Goal: Information Seeking & Learning: Understand process/instructions

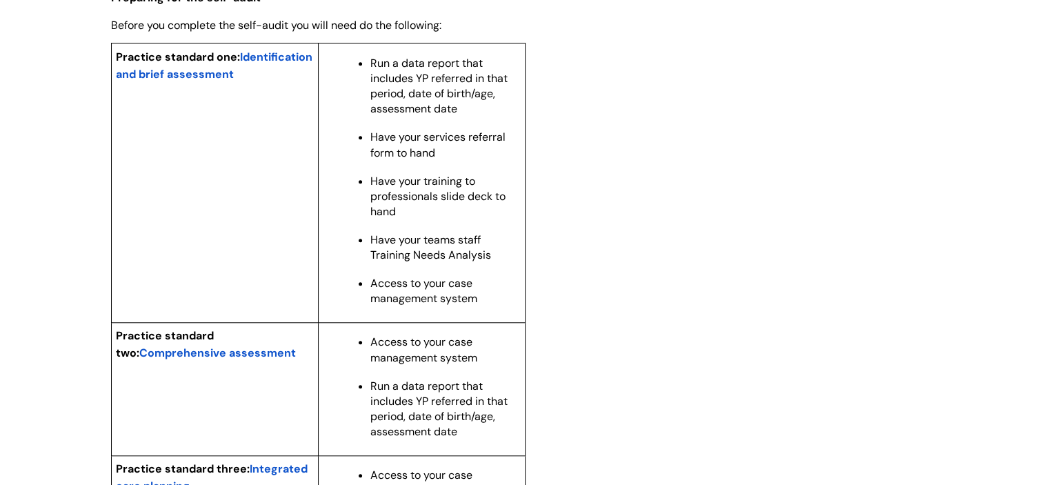
scroll to position [1142, 0]
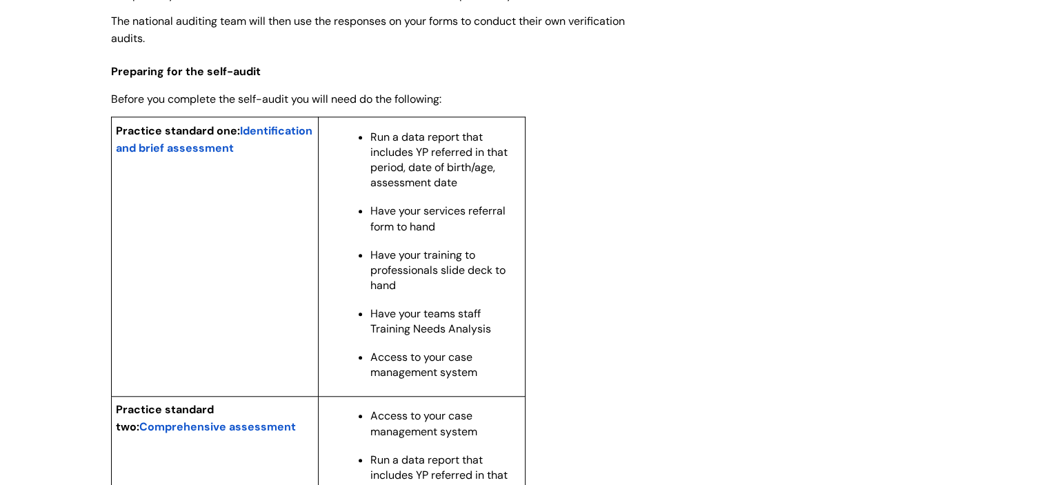
click at [247, 155] on span "Identification and brief assessment" at bounding box center [214, 139] width 197 height 32
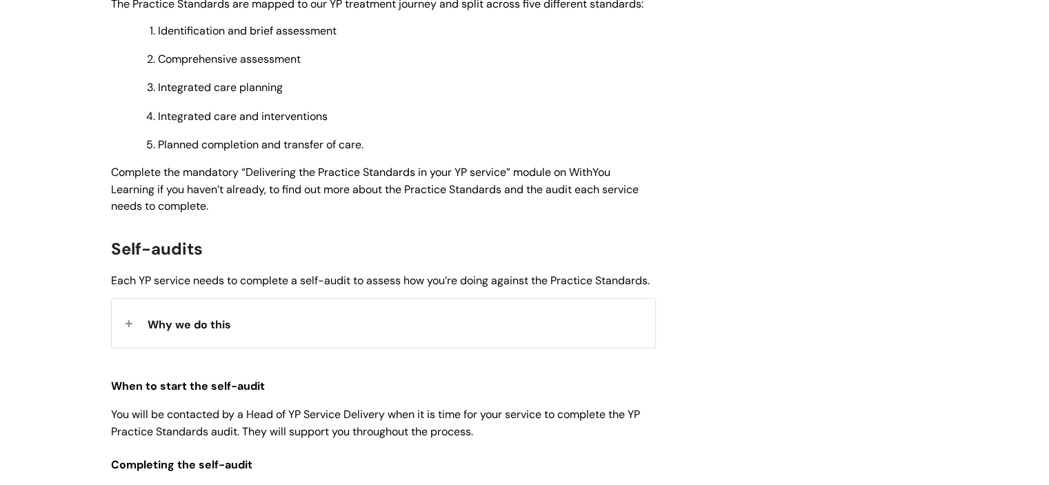
scroll to position [499, 0]
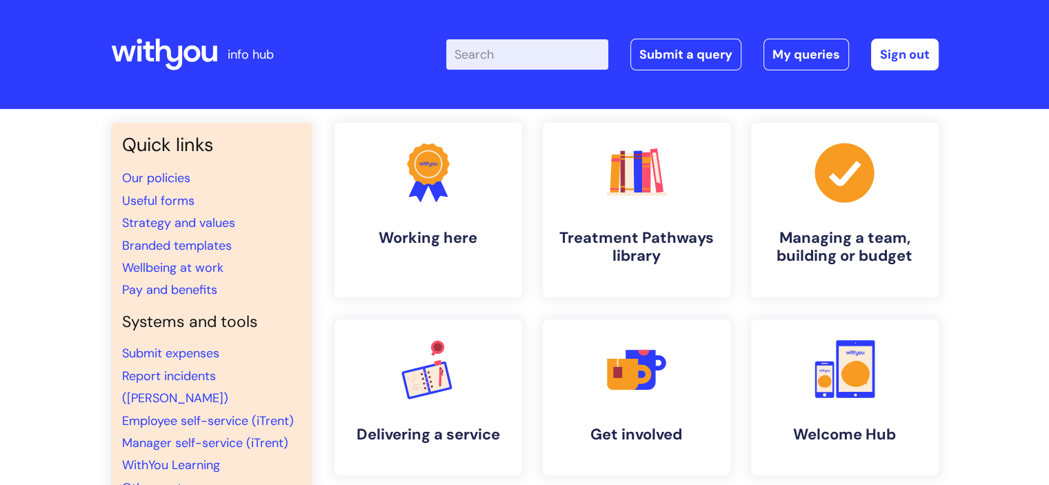
click at [494, 58] on input "Enter your search term here..." at bounding box center [527, 54] width 162 height 30
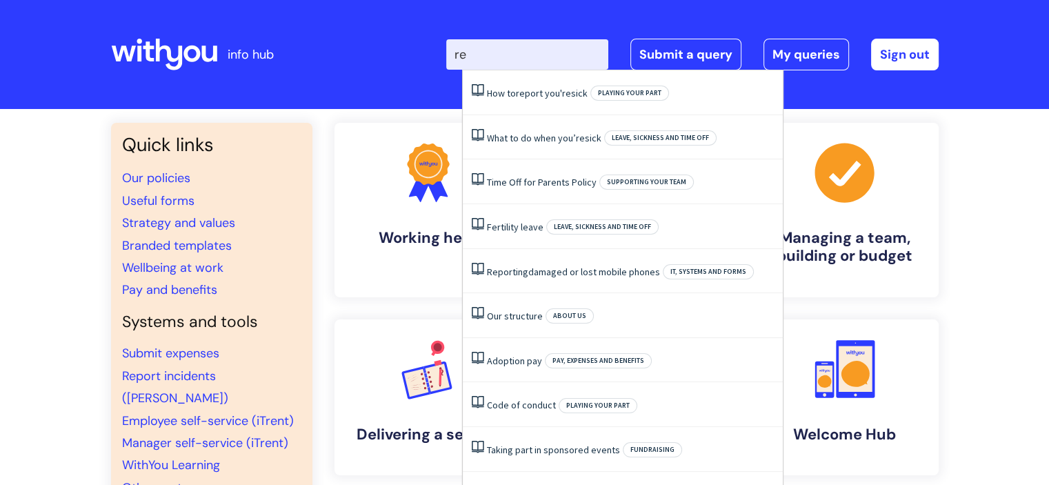
type input "rec"
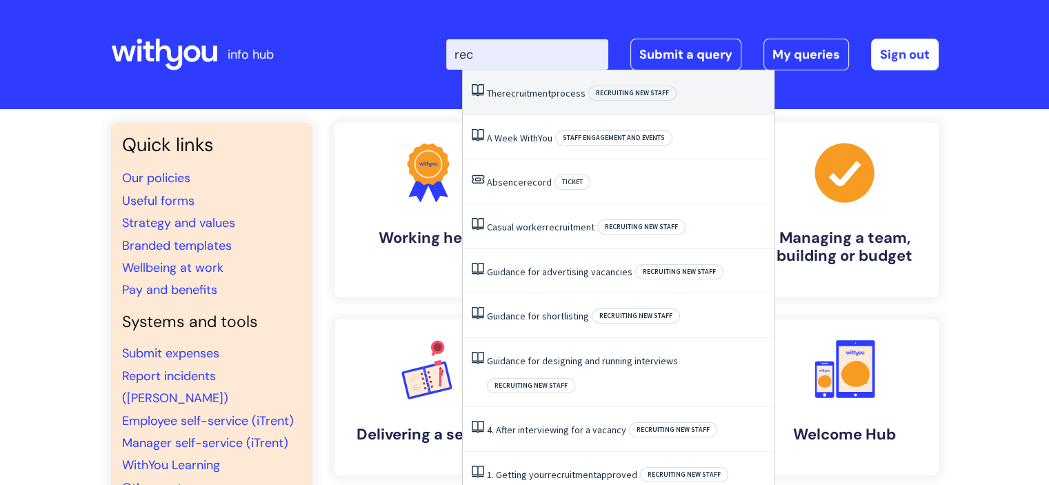
click at [555, 101] on li "The recruitment process Recruiting new staff" at bounding box center [618, 92] width 311 height 45
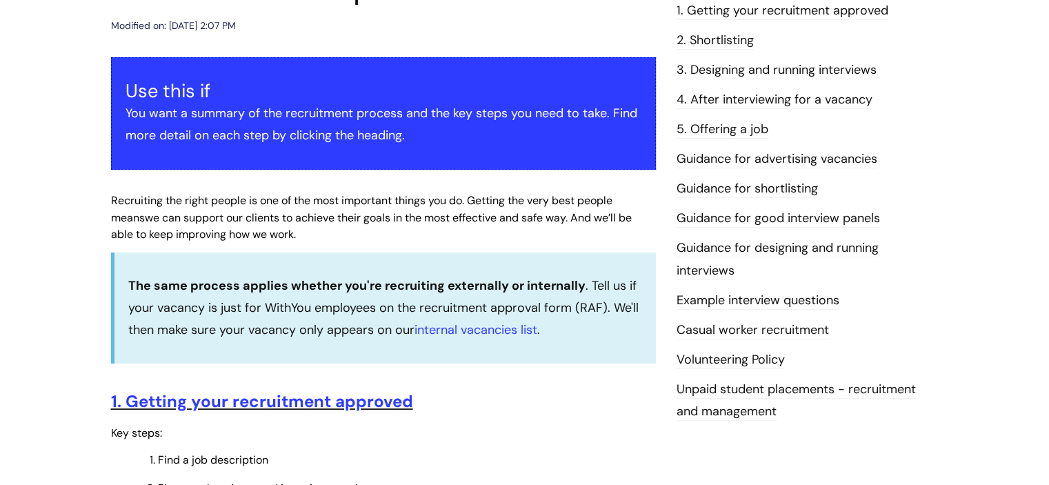
scroll to position [179, 0]
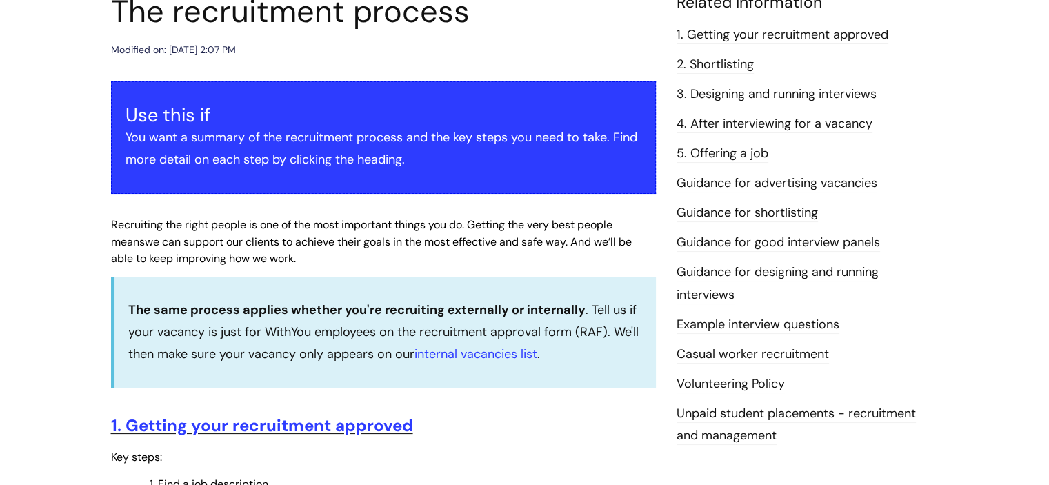
click at [807, 132] on link "4. After interviewing for a vacancy" at bounding box center [775, 124] width 196 height 18
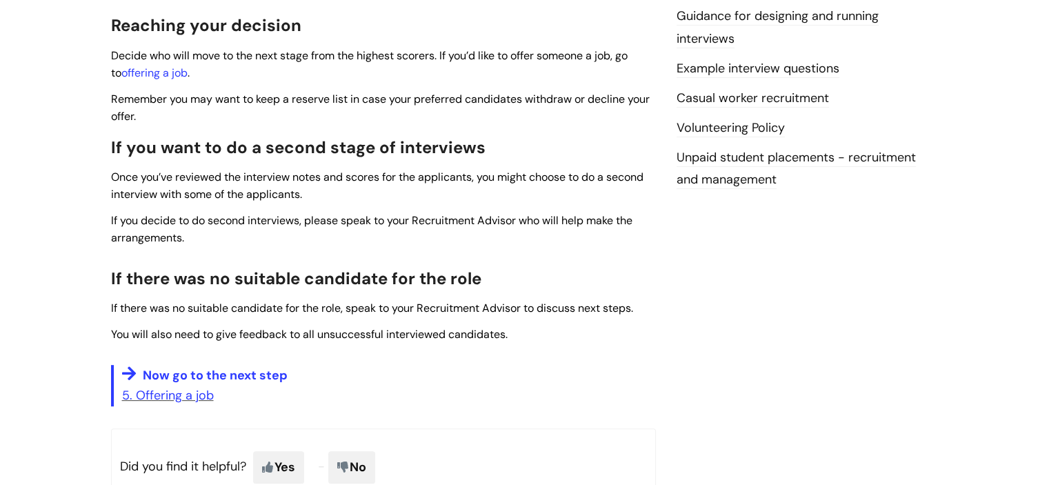
scroll to position [441, 0]
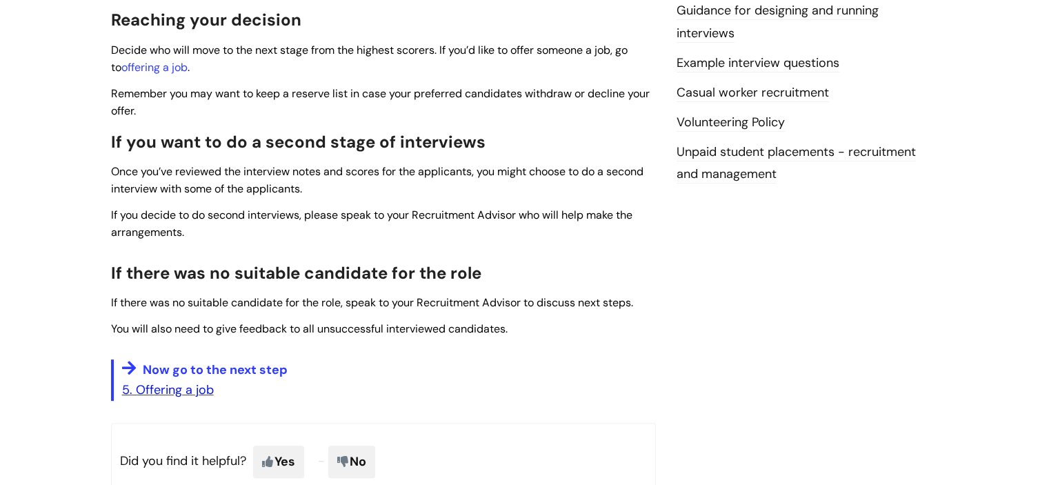
click at [166, 391] on link "5. Offering a job" at bounding box center [168, 390] width 92 height 17
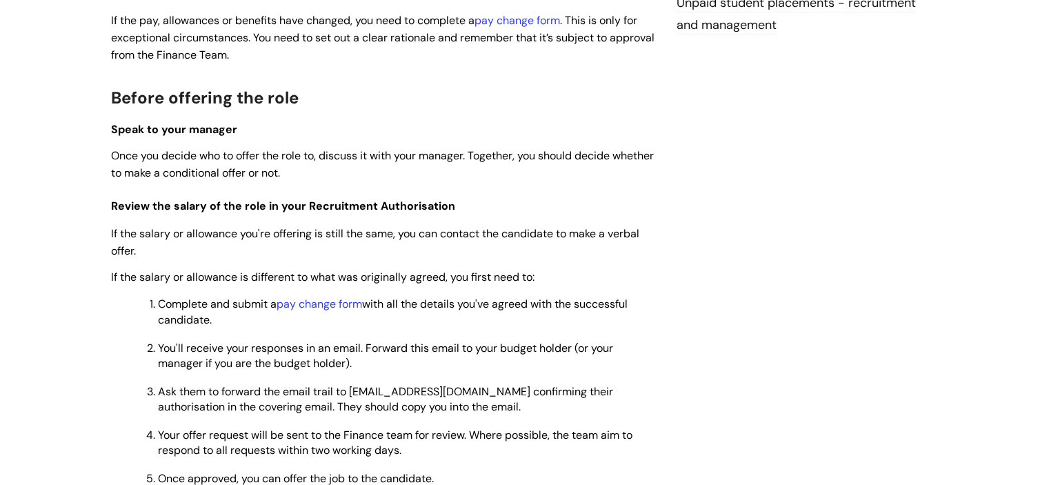
scroll to position [607, 0]
